Goal: Task Accomplishment & Management: Manage account settings

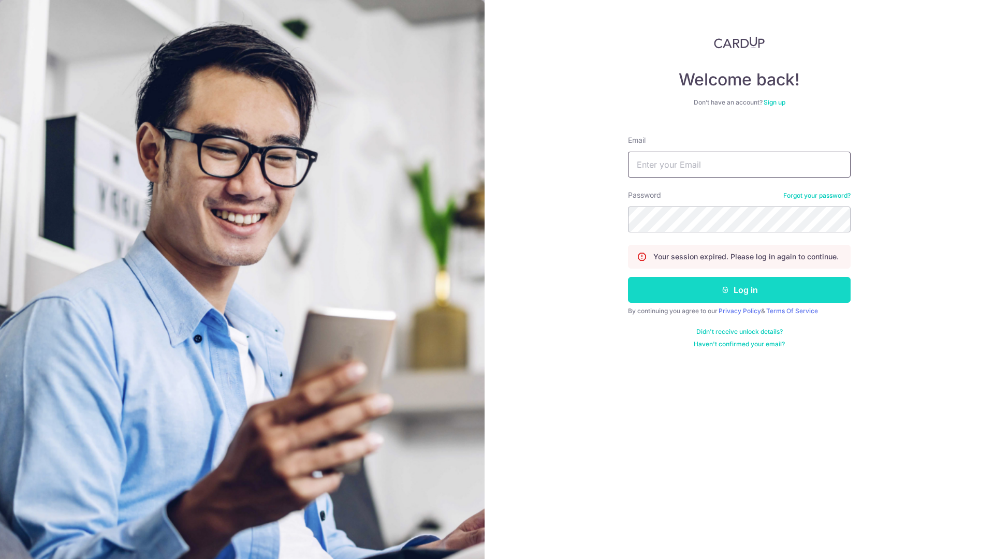
type input "[EMAIL_ADDRESS][PERSON_NAME][DOMAIN_NAME]"
click at [731, 296] on button "Log in" at bounding box center [739, 290] width 223 height 26
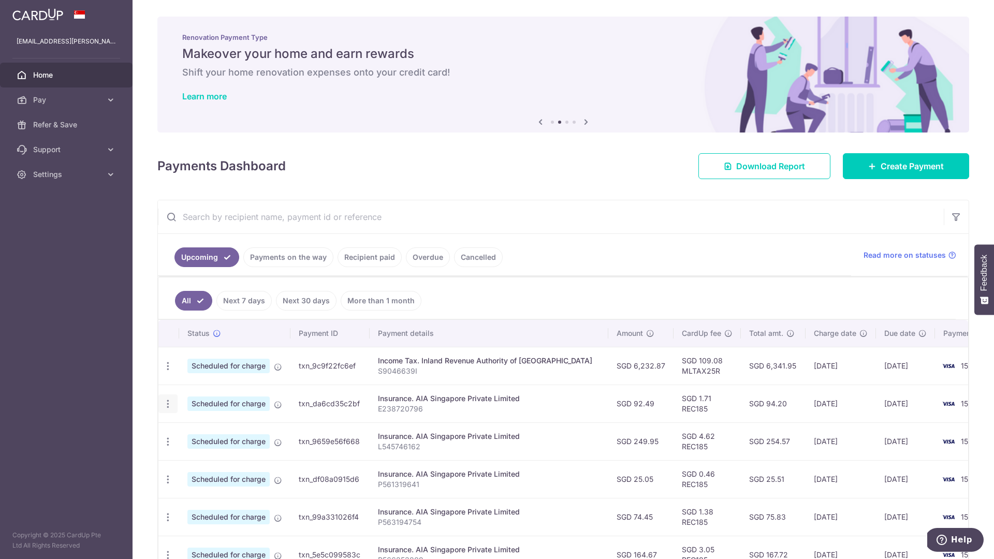
click at [166, 404] on icon "button" at bounding box center [168, 404] width 11 height 11
click at [219, 428] on span "Update payment" at bounding box center [223, 432] width 70 height 12
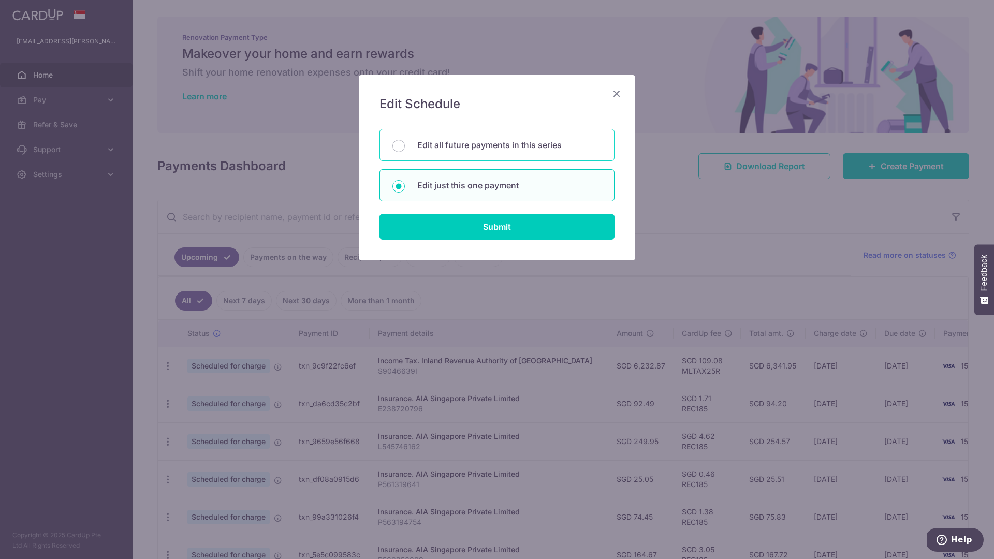
click at [520, 145] on p "Edit all future payments in this series" at bounding box center [509, 145] width 184 height 12
click at [405, 145] on input "Edit all future payments in this series" at bounding box center [398, 146] width 12 height 12
radio input "true"
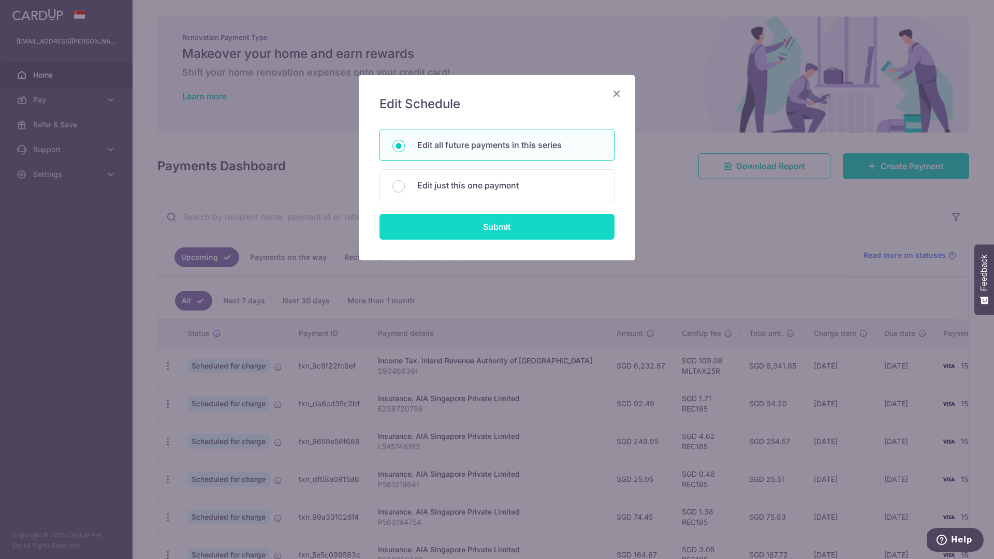
click at [536, 235] on input "Submit" at bounding box center [496, 227] width 235 height 26
radio input "true"
type input "92.49"
type input "E238720796"
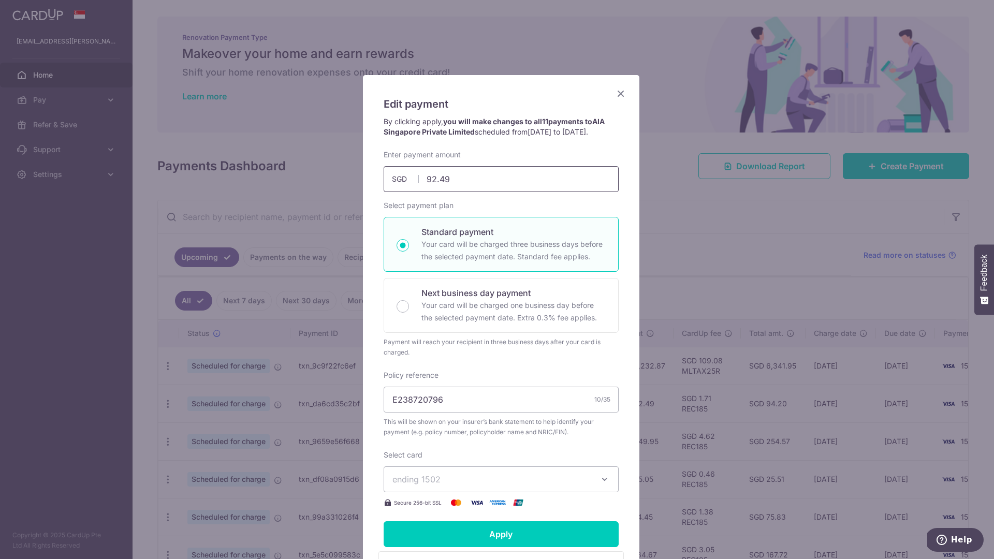
click at [471, 189] on input "92.49" at bounding box center [501, 179] width 235 height 26
type input "9"
type input "108.39"
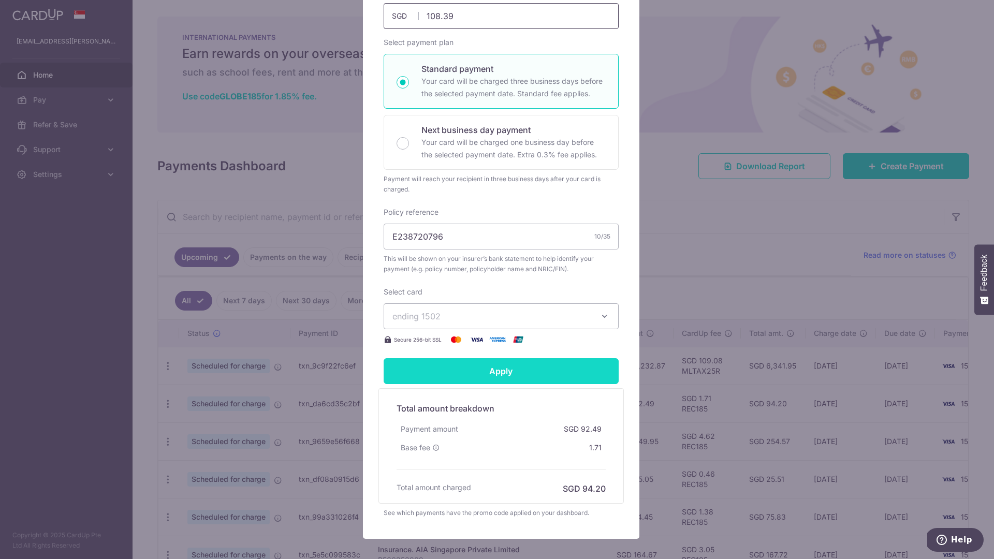
scroll to position [228, 0]
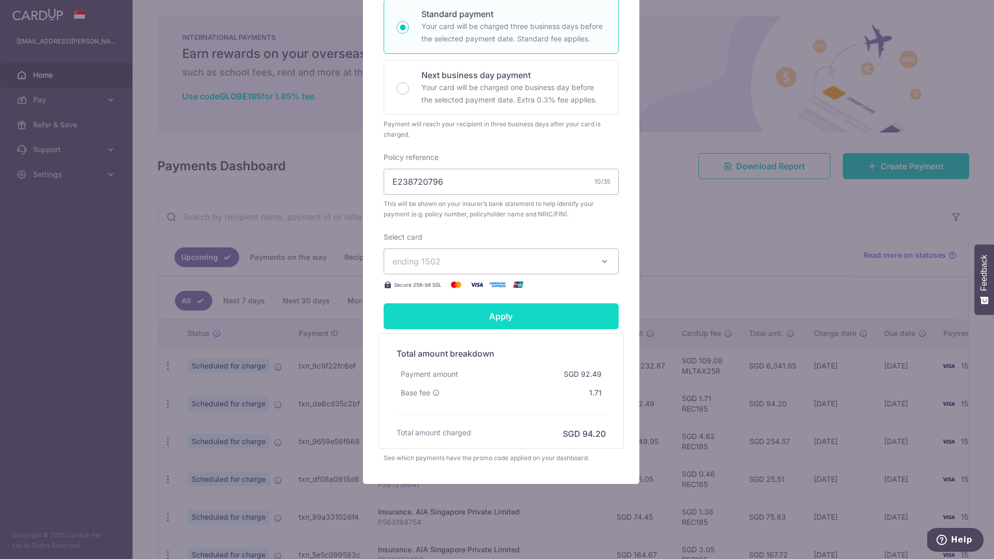
click at [510, 319] on input "Apply" at bounding box center [501, 316] width 235 height 26
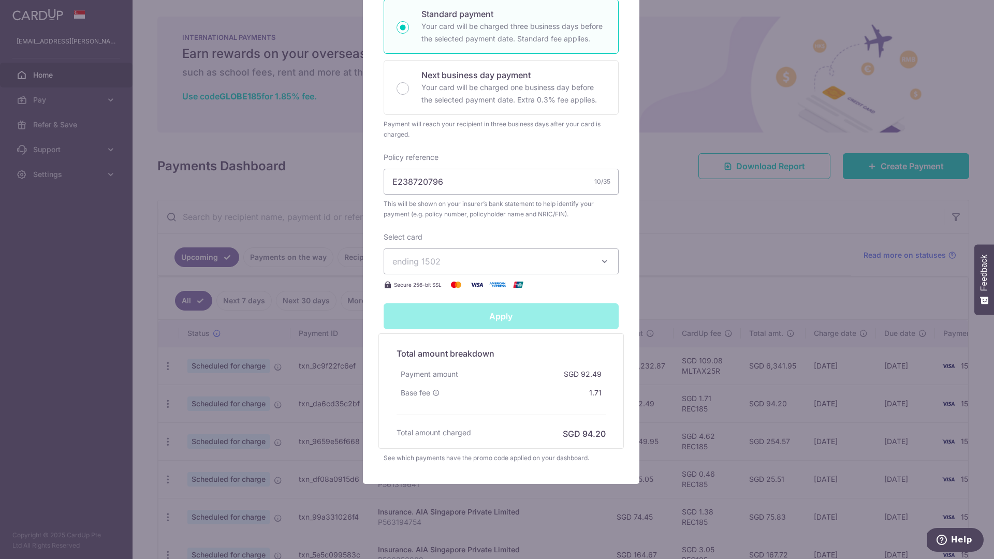
type input "Successfully Applied"
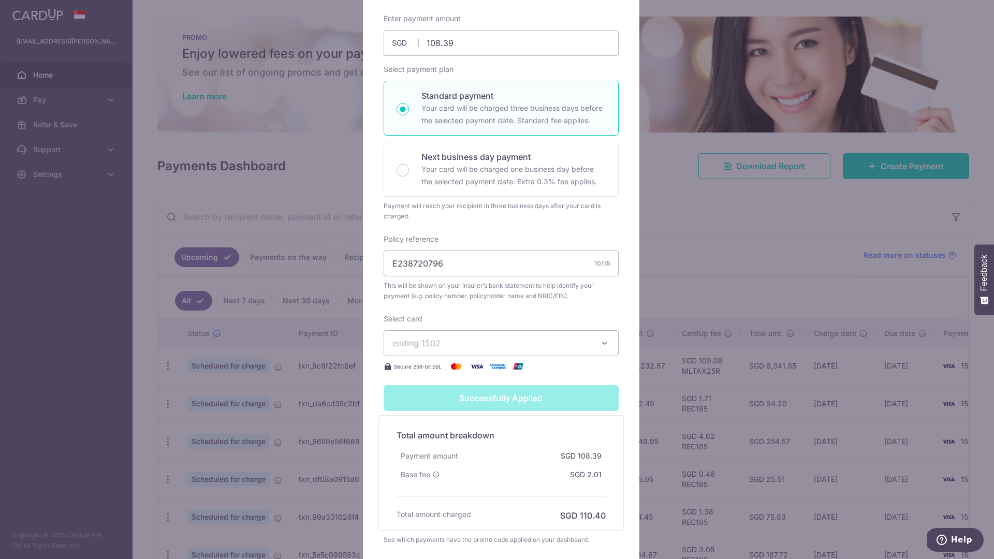
scroll to position [265, 0]
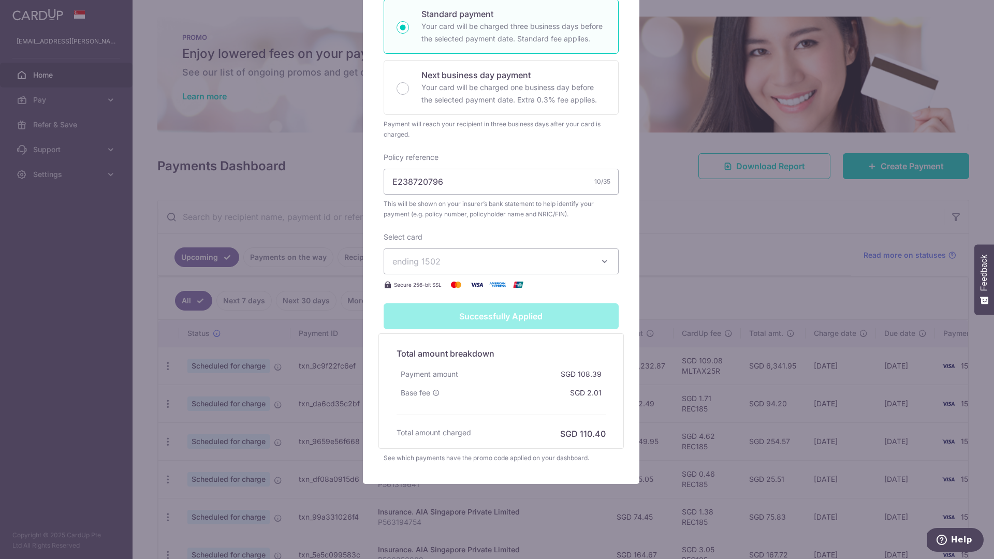
click at [538, 321] on div "Successfully Applied" at bounding box center [500, 316] width 247 height 26
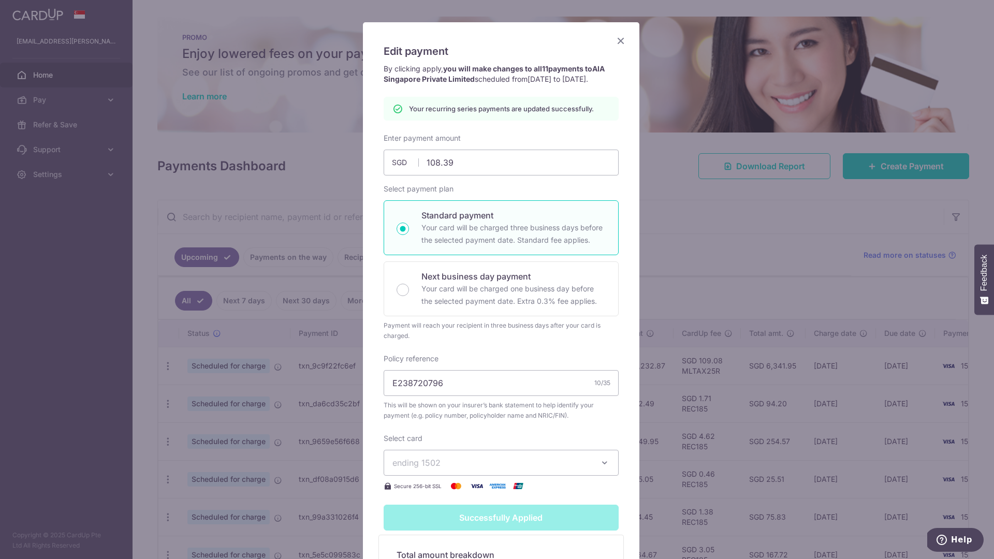
scroll to position [0, 0]
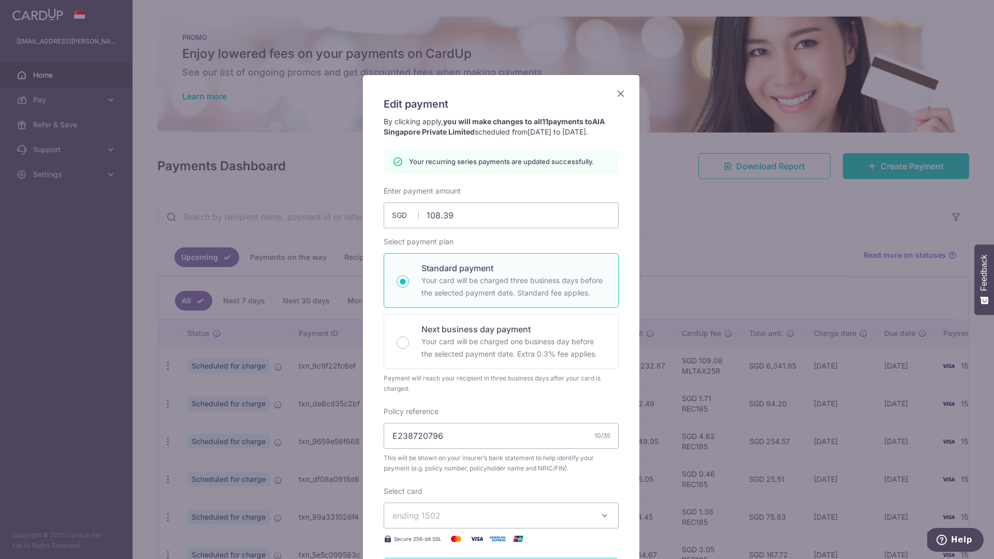
click at [616, 92] on icon "Close" at bounding box center [620, 93] width 12 height 13
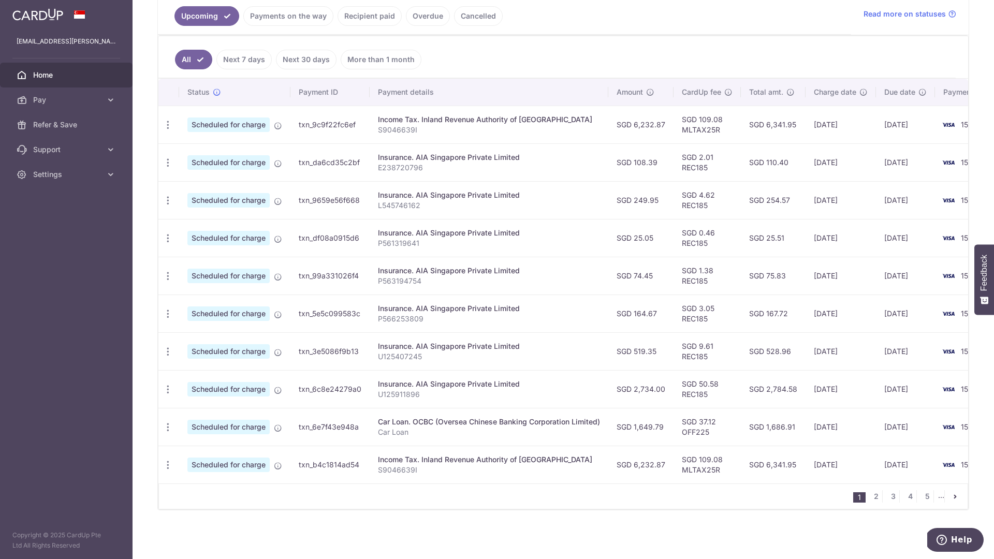
scroll to position [247, 0]
